Goal: Task Accomplishment & Management: Use online tool/utility

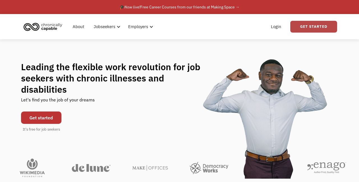
click at [314, 27] on link "Get Started" at bounding box center [313, 27] width 47 height 12
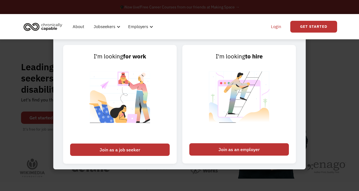
click at [275, 25] on link "Login" at bounding box center [275, 27] width 17 height 18
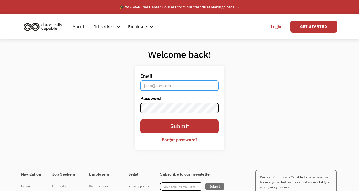
click at [148, 84] on input "Email" at bounding box center [179, 85] width 79 height 11
paste input "brlatham@gmail.com"
type input "brlatham@gmail.com"
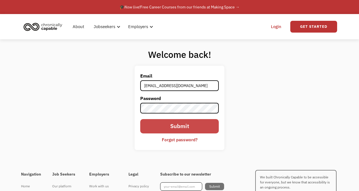
click at [177, 128] on input "Submit" at bounding box center [179, 126] width 79 height 14
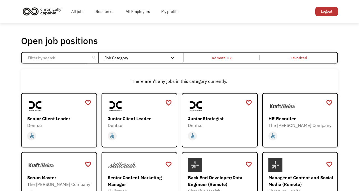
click at [40, 57] on input "Email Form" at bounding box center [55, 57] width 63 height 11
click at [224, 57] on div "Remote Ok" at bounding box center [222, 57] width 20 height 7
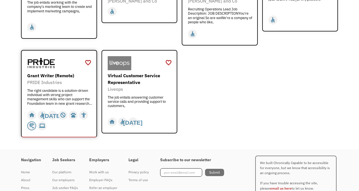
scroll to position [671, 0]
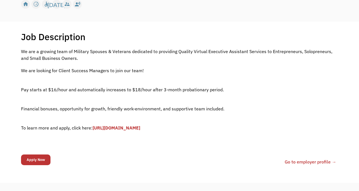
scroll to position [91, 0]
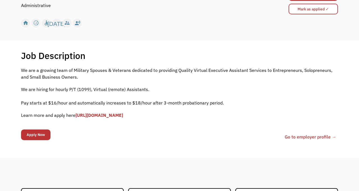
scroll to position [91, 0]
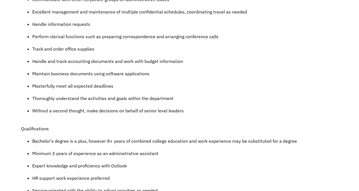
scroll to position [273, 0]
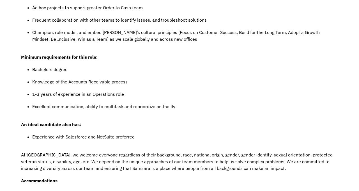
scroll to position [575, 0]
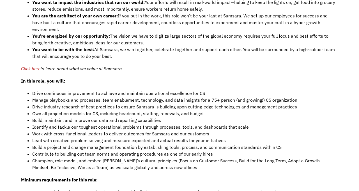
scroll to position [424, 0]
